Goal: Information Seeking & Learning: Learn about a topic

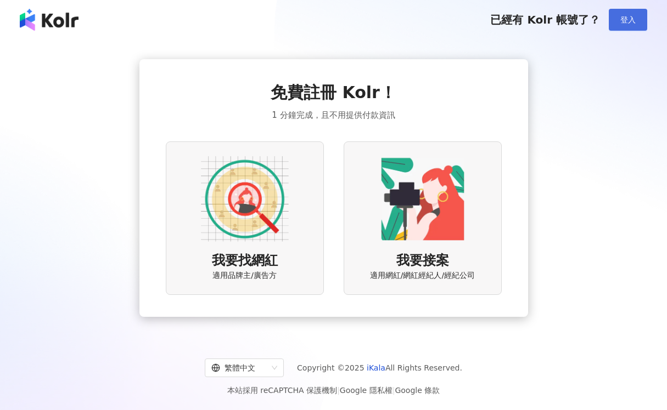
click at [619, 24] on button "登入" at bounding box center [628, 20] width 38 height 22
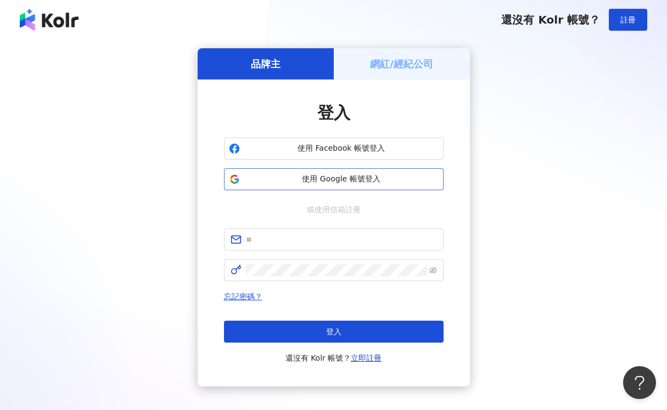
click at [325, 183] on span "使用 Google 帳號登入" at bounding box center [341, 179] width 194 height 11
click at [371, 183] on span "使用 Google 帳號登入" at bounding box center [341, 179] width 194 height 11
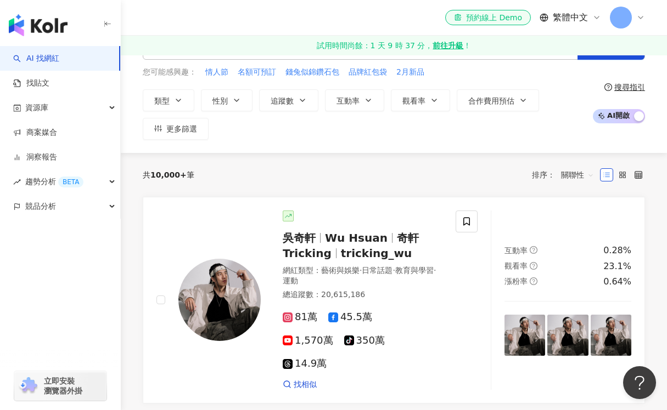
scroll to position [40, 0]
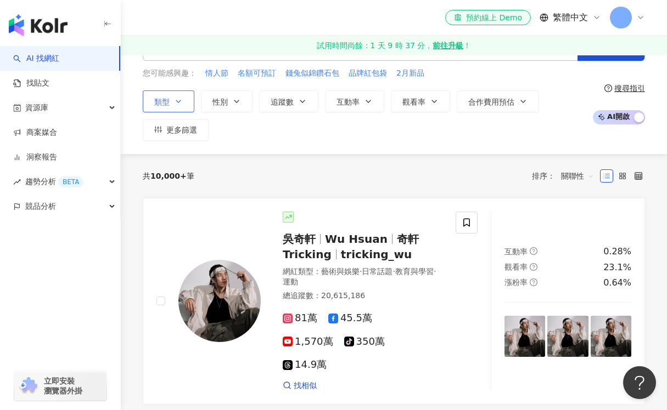
click at [186, 99] on button "類型" at bounding box center [169, 102] width 52 height 22
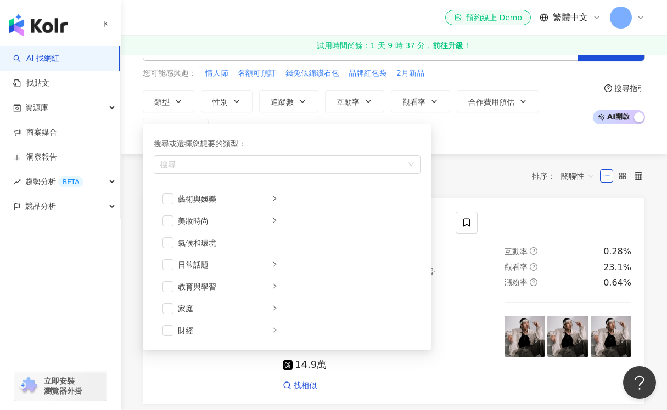
click at [430, 115] on div "類型 搜尋或選擇您想要的類型： 搜尋 藝術與娛樂 美妝時尚 氣候和環境 日常話題 教育與學習 家庭 財經 美食 命理占卜 遊戲 法政社會 生活風格 影視娛樂 …" at bounding box center [365, 116] width 444 height 50
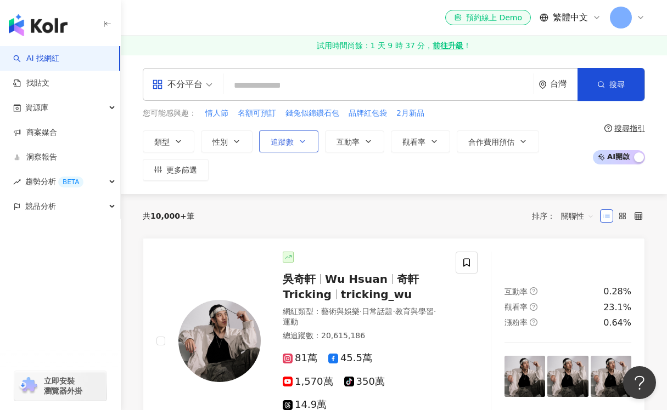
click at [296, 142] on button "追蹤數" at bounding box center [288, 142] width 59 height 22
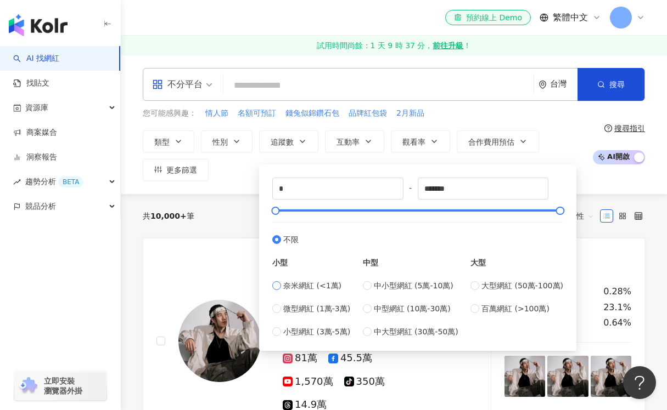
type input "****"
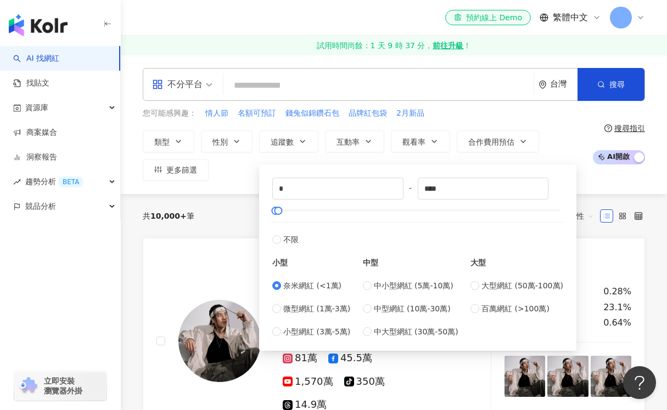
click at [239, 176] on div "類型 性別 追蹤數 互動率 觀看率 合作費用預估 更多篩選 * - **** 不限 小型 奈米網紅 (<1萬) 微型網紅 (1萬-3萬) 小型網紅 (3萬-5…" at bounding box center [365, 156] width 444 height 50
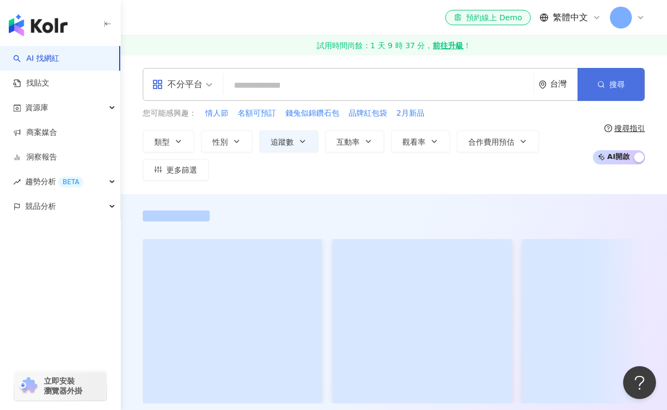
click at [600, 80] on span "button" at bounding box center [601, 84] width 8 height 9
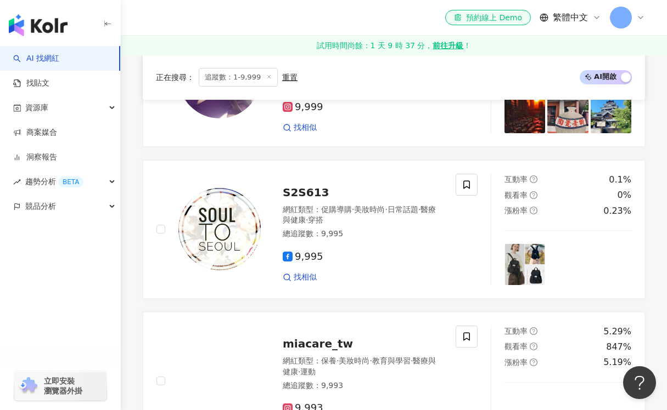
scroll to position [724, 0]
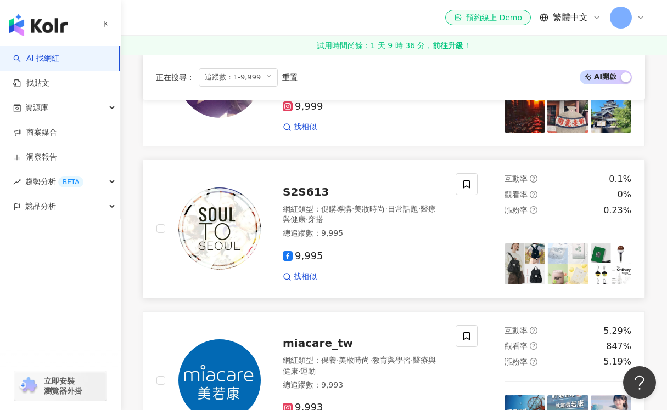
click at [309, 199] on span "S2S613" at bounding box center [306, 191] width 46 height 13
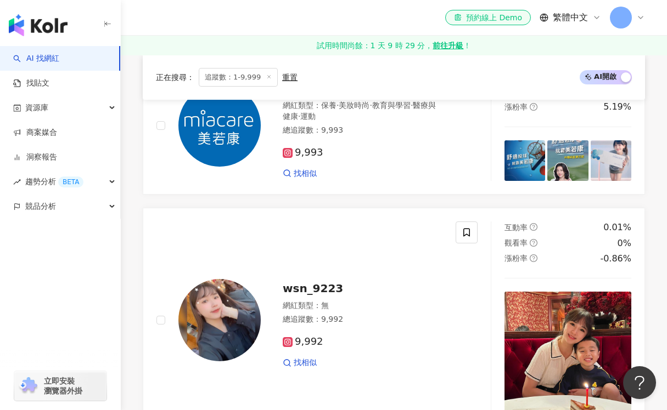
scroll to position [1112, 0]
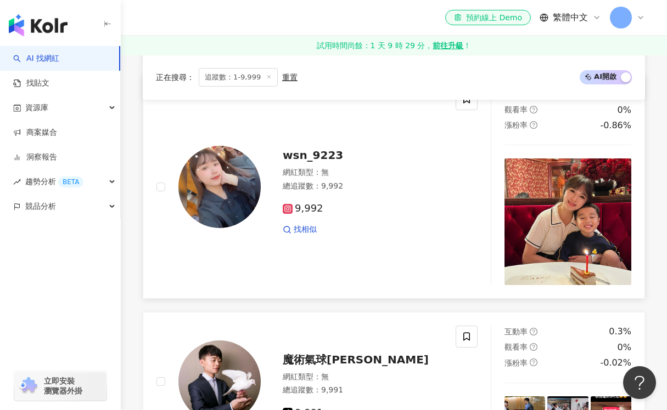
click at [318, 162] on span "wsn_9223" at bounding box center [313, 155] width 60 height 13
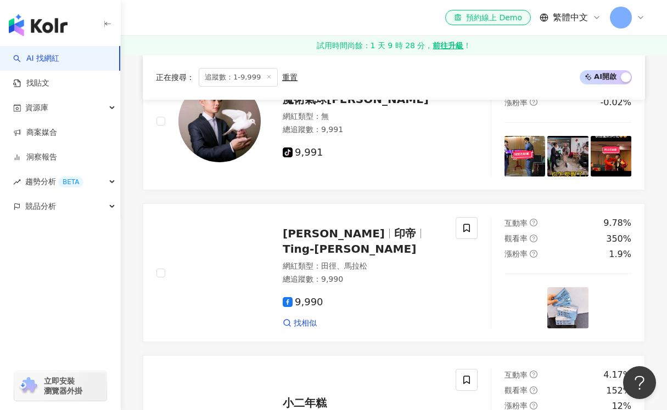
scroll to position [1377, 0]
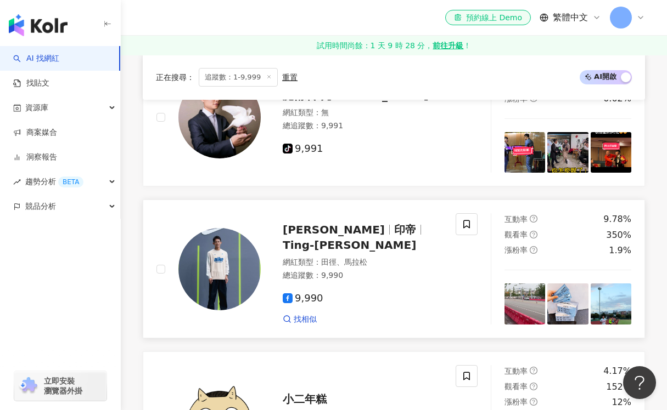
click at [317, 236] on span "周庭印" at bounding box center [338, 229] width 111 height 13
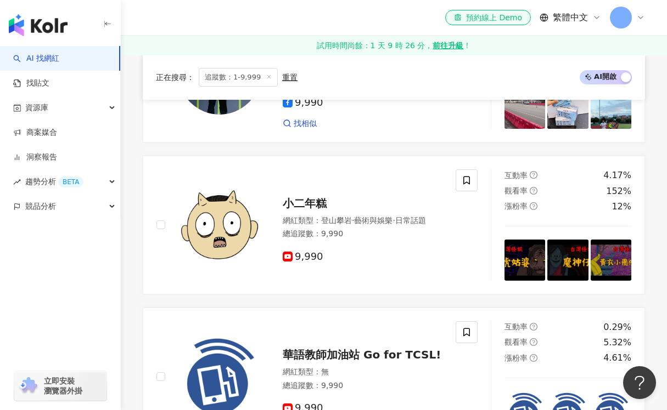
scroll to position [1577, 0]
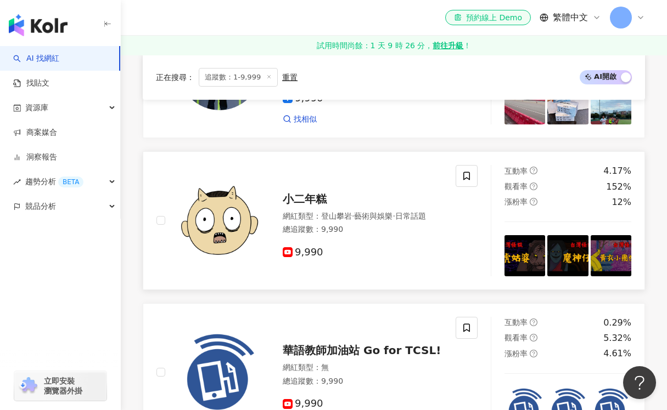
click at [221, 224] on img at bounding box center [219, 220] width 82 height 82
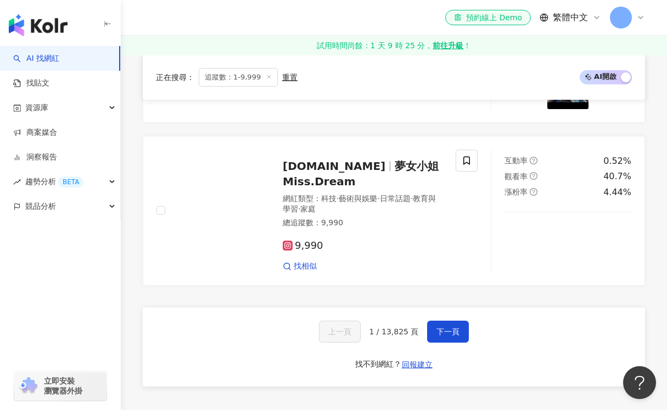
scroll to position [2053, 0]
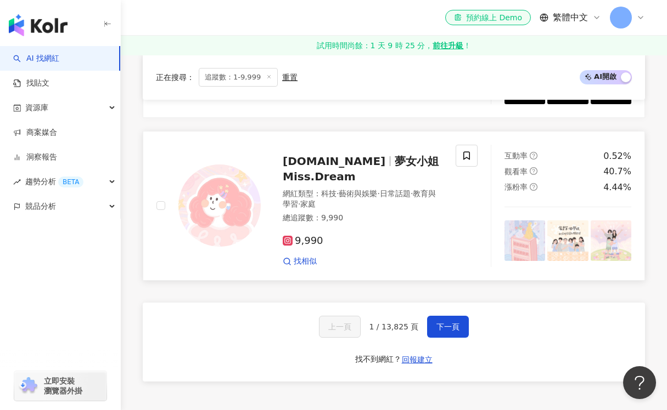
click at [328, 180] on span "夢女小姐 Miss.Dream" at bounding box center [361, 169] width 156 height 29
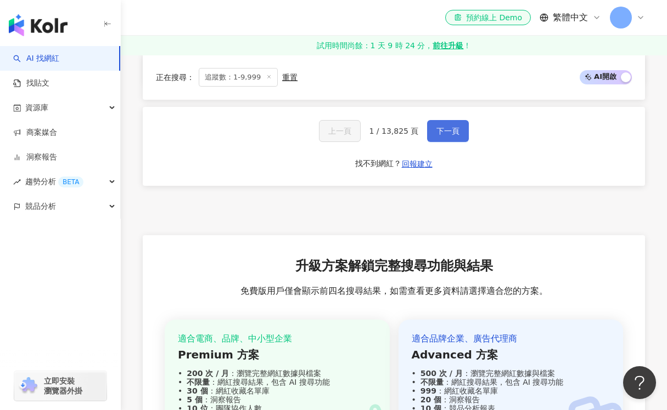
click at [453, 131] on button "下一頁" at bounding box center [448, 131] width 42 height 22
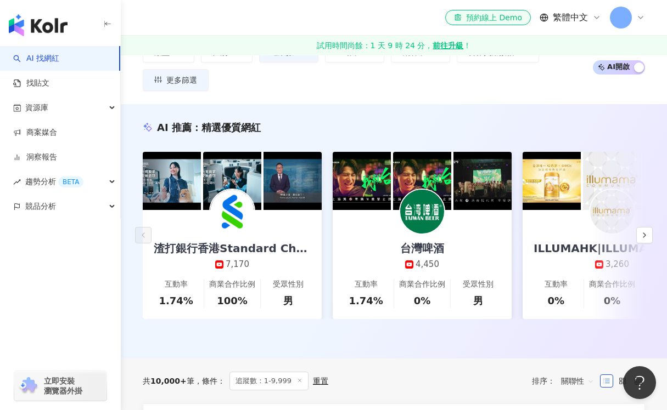
scroll to position [379, 0]
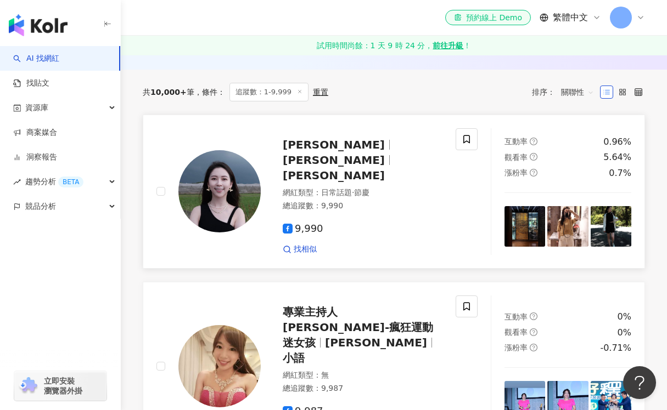
click at [331, 151] on span "Sharon 雪綸" at bounding box center [334, 144] width 102 height 13
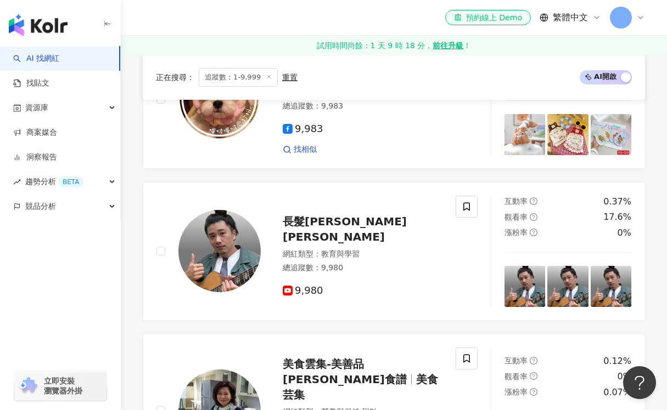
scroll to position [1208, 0]
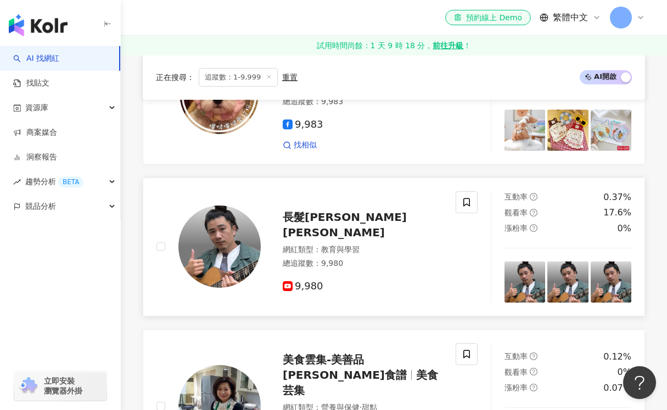
click at [256, 206] on img at bounding box center [219, 247] width 82 height 82
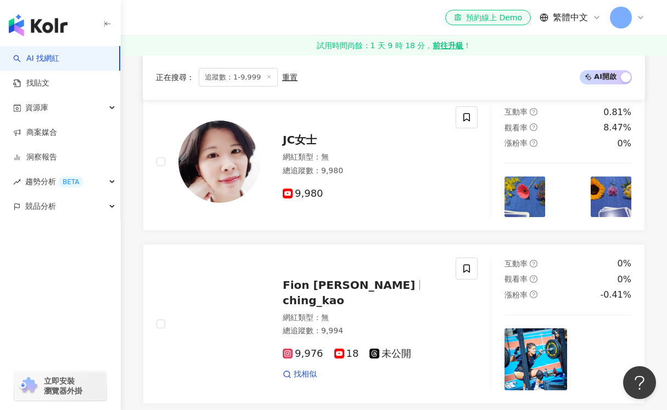
scroll to position [1918, 0]
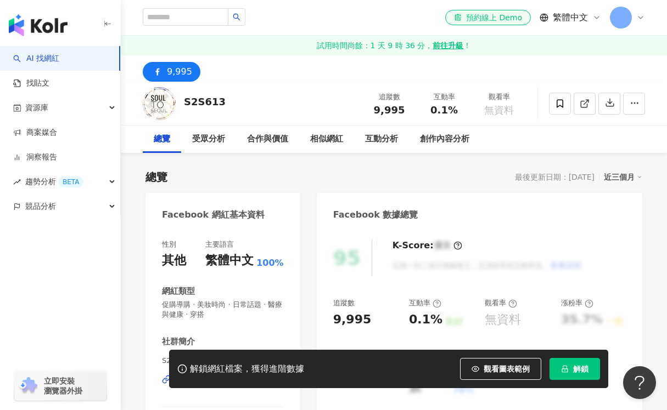
click at [573, 371] on span "解鎖" at bounding box center [580, 369] width 15 height 9
click at [578, 373] on span "解鎖" at bounding box center [580, 369] width 15 height 9
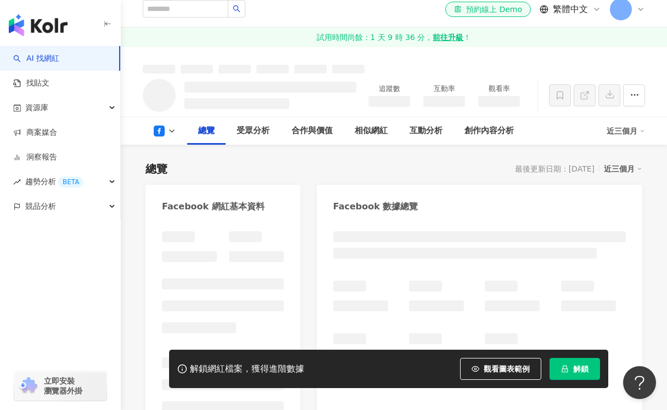
scroll to position [564, 0]
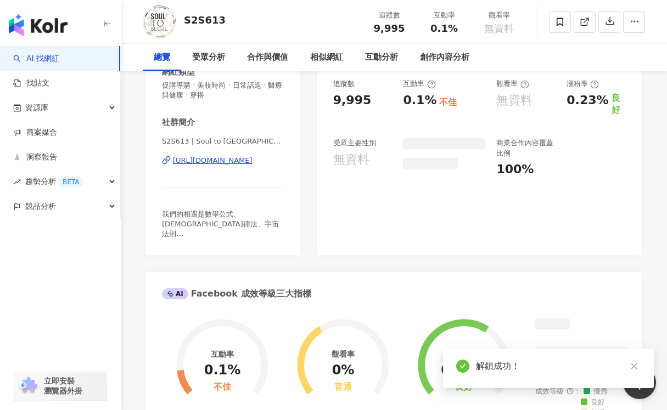
scroll to position [106, 0]
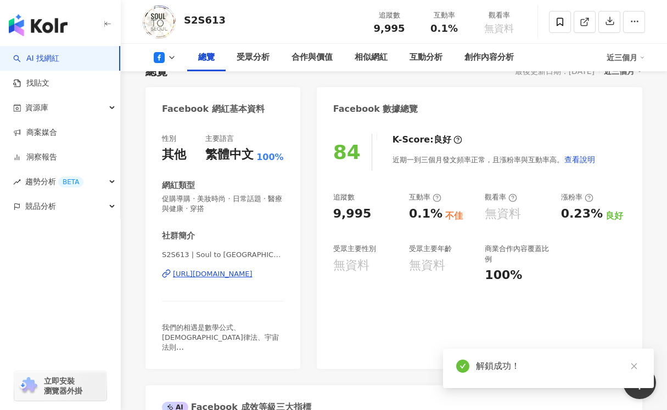
click at [223, 277] on div "https://www.facebook.com/209220626528687" at bounding box center [213, 274] width 80 height 10
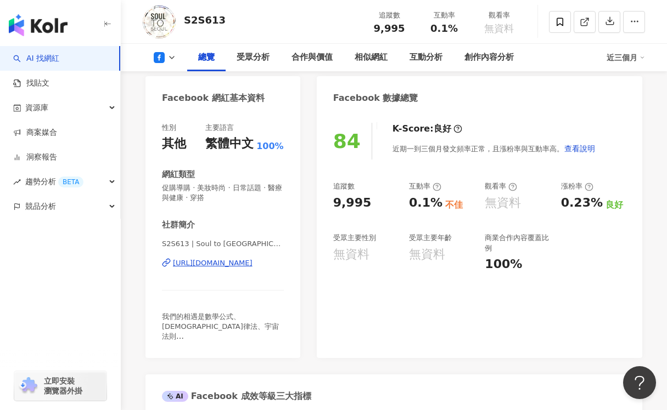
scroll to position [117, 0]
click at [185, 23] on div "S2S613" at bounding box center [205, 20] width 42 height 14
drag, startPoint x: 220, startPoint y: 21, endPoint x: 285, endPoint y: 6, distance: 67.1
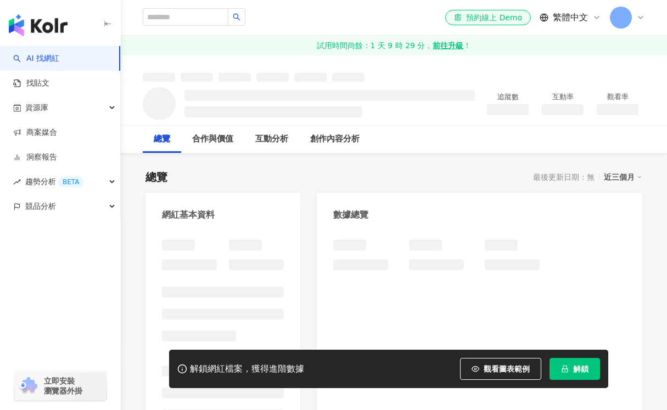
click at [568, 370] on icon "lock" at bounding box center [565, 369] width 8 height 8
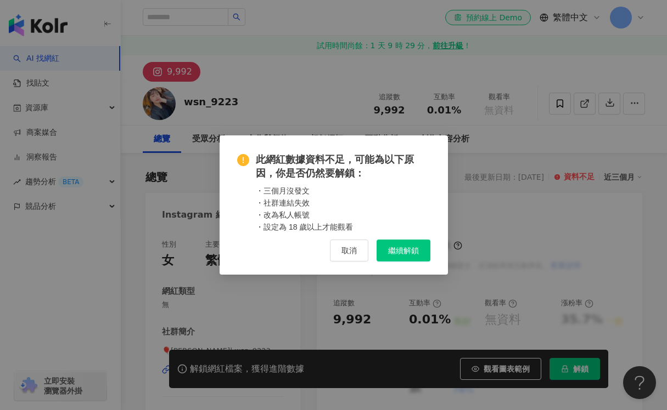
click at [401, 255] on span "繼續解鎖" at bounding box center [403, 250] width 31 height 9
click at [399, 250] on div "此網紅數據資料不足，可能為以下原因，你是否仍然要解鎖： ・三個月沒發文 ・社群連結失效 ・改為私人帳號 ・設定為 18 歲以上才能觀看 取消 繼續解鎖" at bounding box center [333, 205] width 667 height 410
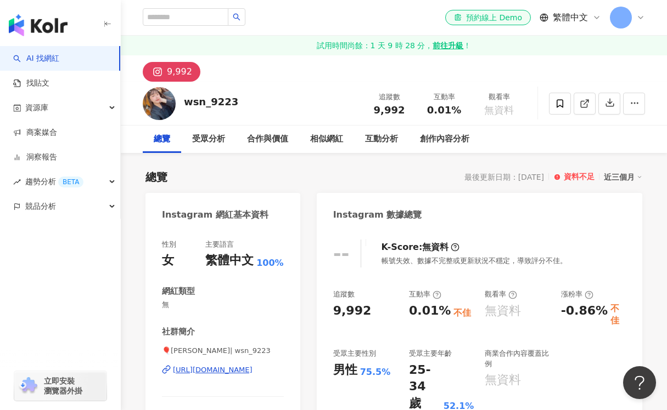
click at [177, 70] on div "9,992" at bounding box center [179, 71] width 25 height 15
click at [244, 370] on div "https://www.instagram.com/wsn_9223/" at bounding box center [213, 370] width 80 height 10
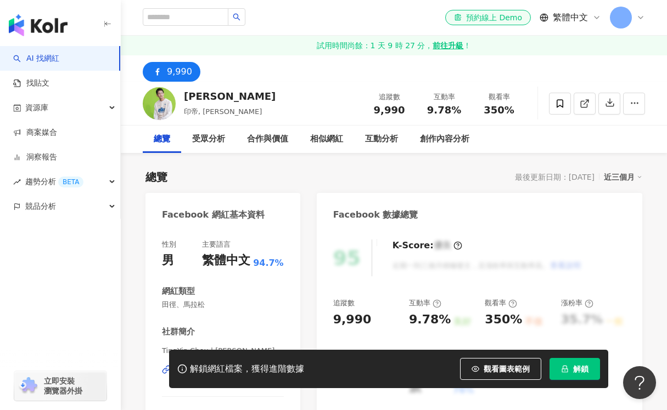
click at [570, 374] on button "解鎖" at bounding box center [574, 369] width 50 height 22
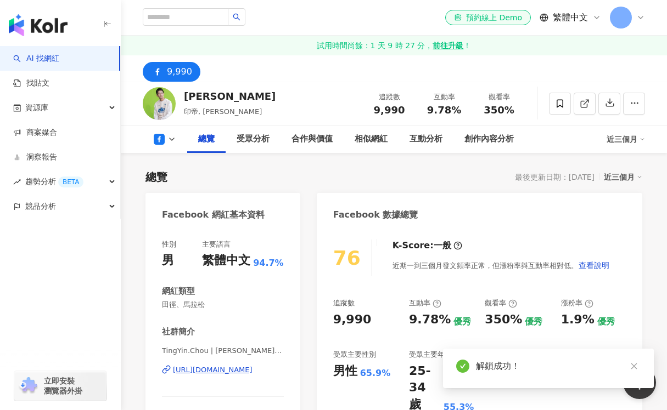
scroll to position [133, 0]
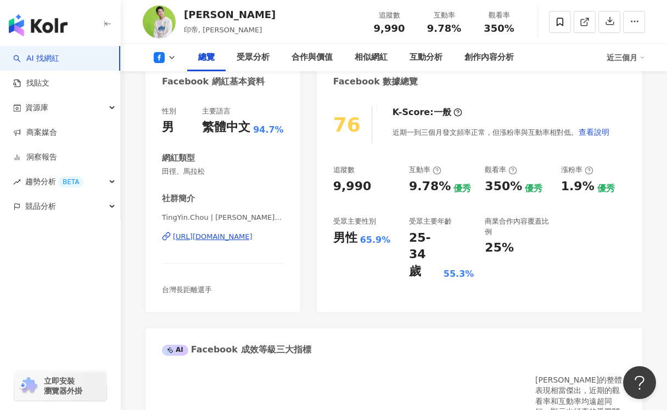
click at [237, 238] on div "https://www.facebook.com/157763594796862" at bounding box center [213, 237] width 80 height 10
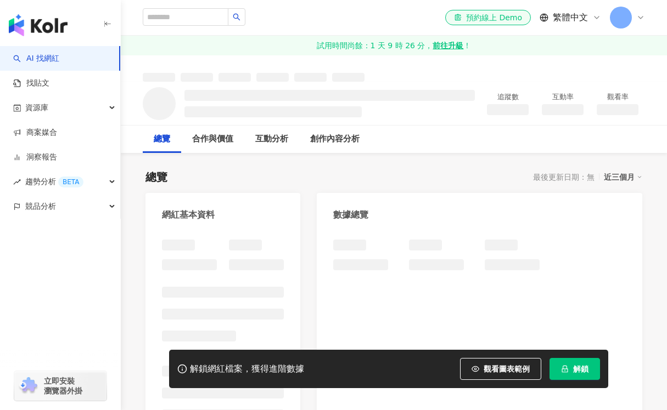
click at [570, 370] on button "解鎖" at bounding box center [574, 369] width 50 height 22
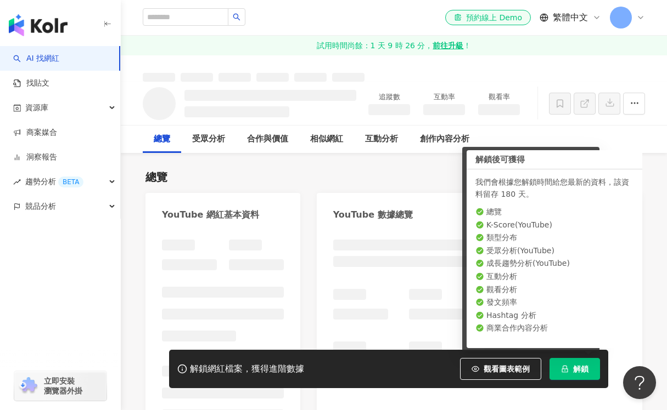
click at [633, 367] on icon "close" at bounding box center [633, 367] width 6 height 6
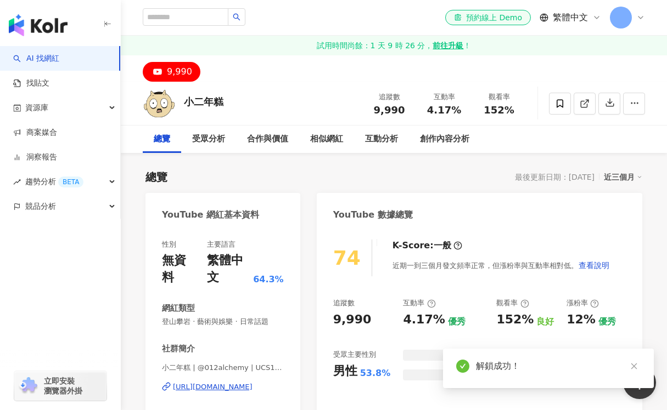
click at [634, 366] on icon "close" at bounding box center [633, 367] width 6 height 6
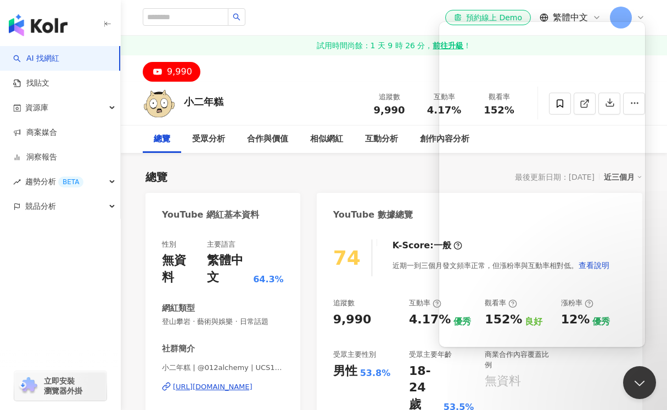
scroll to position [444, 0]
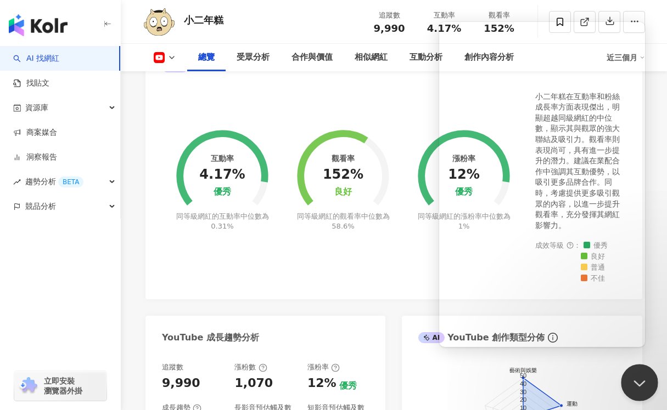
click at [645, 380] on button "Close Beacon popover" at bounding box center [637, 380] width 33 height 33
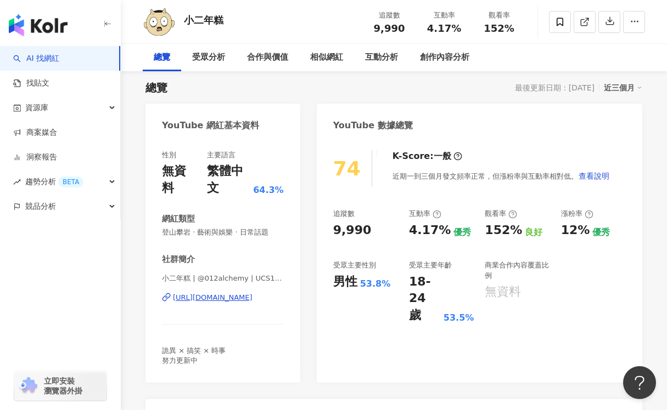
scroll to position [0, 0]
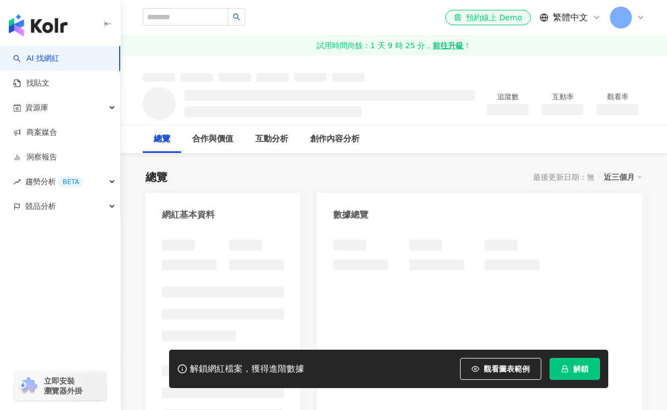
click at [570, 369] on button "解鎖" at bounding box center [574, 369] width 50 height 22
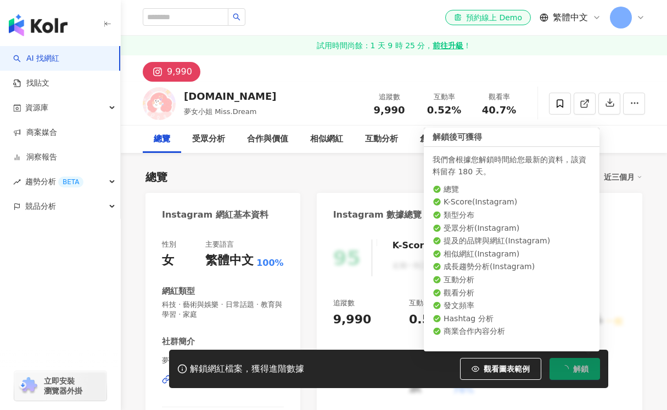
click at [579, 373] on span "解鎖" at bounding box center [580, 369] width 15 height 9
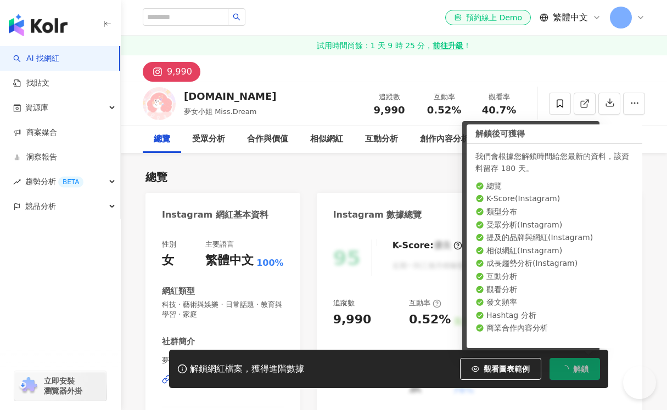
scroll to position [304, 0]
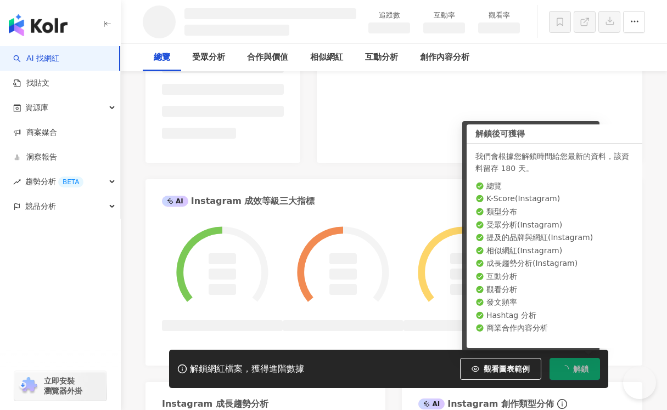
click at [221, 106] on ul at bounding box center [223, 100] width 122 height 77
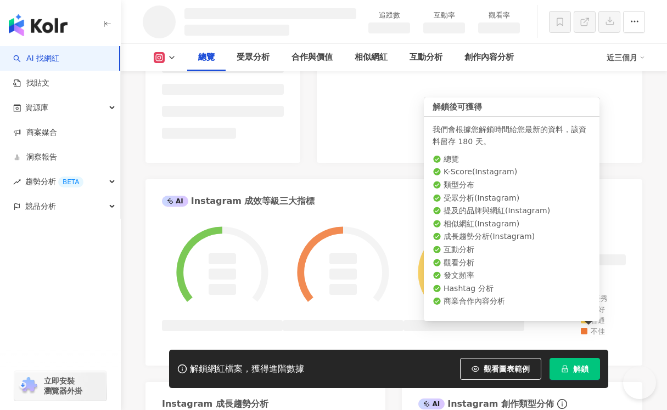
scroll to position [274, 0]
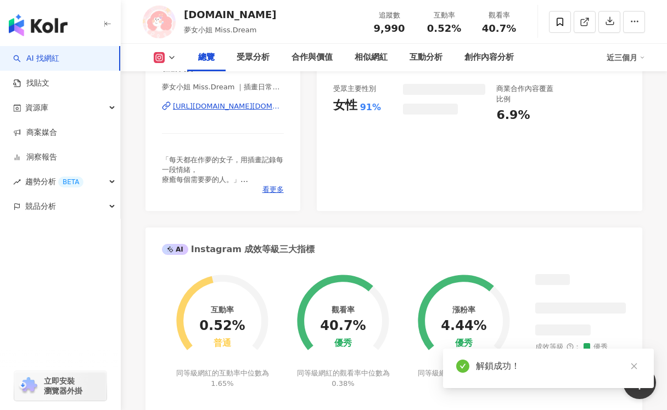
scroll to position [273, 0]
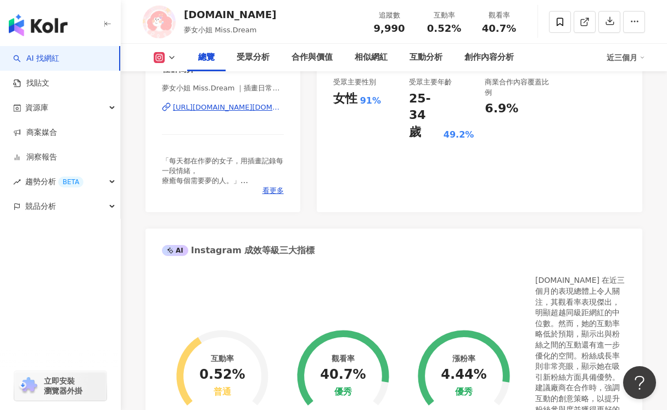
click at [225, 108] on div "https://www.instagram.com/missdream.art/" at bounding box center [228, 108] width 111 height 10
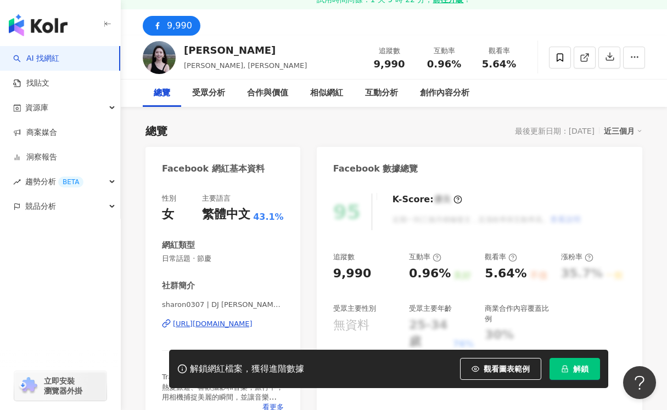
scroll to position [99, 0]
